Goal: Information Seeking & Learning: Learn about a topic

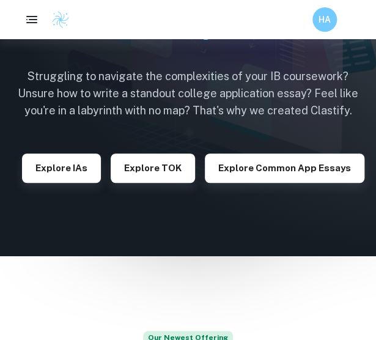
scroll to position [126, 0]
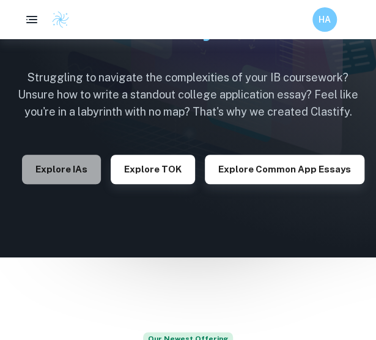
click at [86, 168] on button "Explore IAs" at bounding box center [61, 169] width 79 height 29
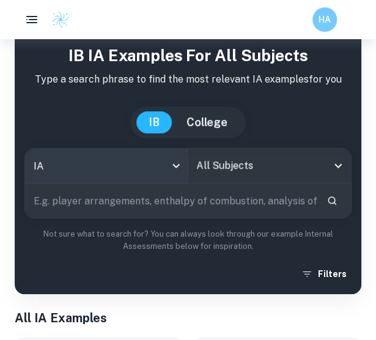
scroll to position [45, 0]
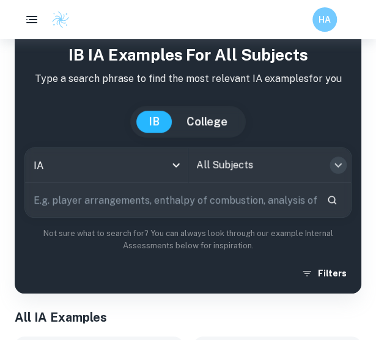
click at [335, 167] on icon "Open" at bounding box center [337, 165] width 15 height 15
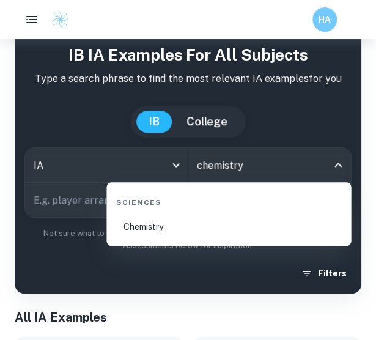
click at [219, 230] on li "Chemistry" at bounding box center [228, 227] width 235 height 28
type input "Chemistry"
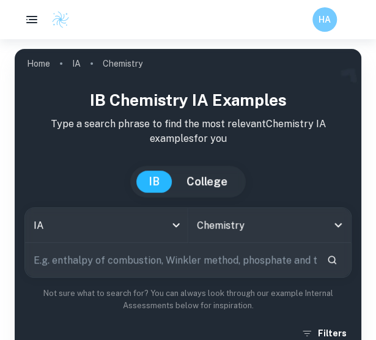
click at [138, 260] on input "text" at bounding box center [170, 260] width 291 height 34
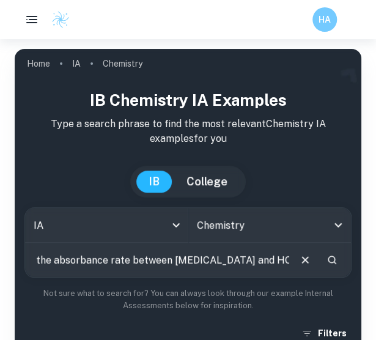
scroll to position [0, 140]
type input "How does temperature affect the absorbance rate between [MEDICAL_DATA] and HCl"
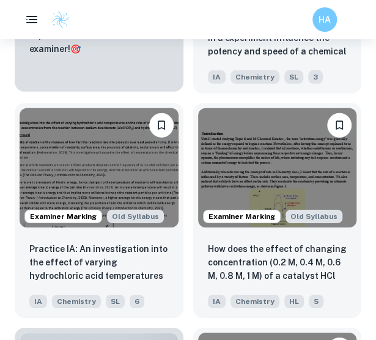
scroll to position [1057, 0]
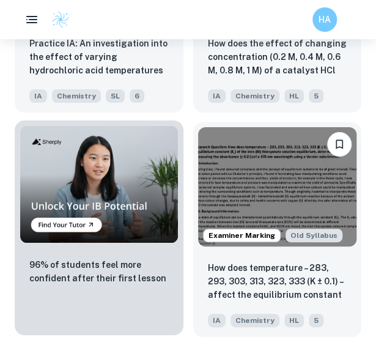
click at [177, 261] on div "96% of students feel more confident after their first lesson" at bounding box center [99, 286] width 169 height 76
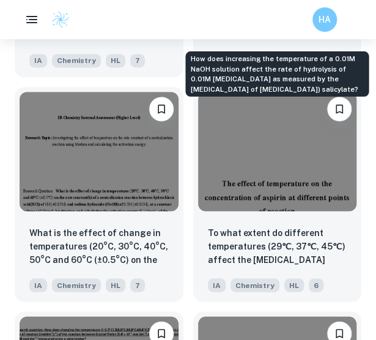
scroll to position [1541, 0]
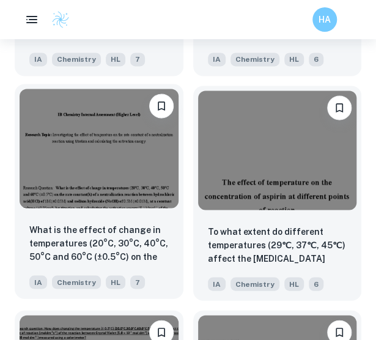
click at [137, 174] on img at bounding box center [99, 148] width 159 height 119
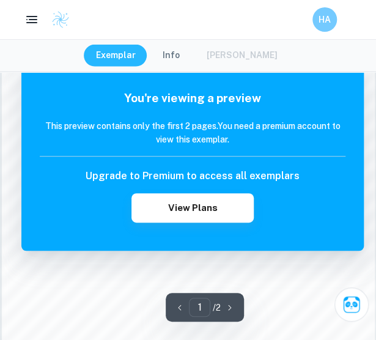
scroll to position [798, 0]
